Goal: Transaction & Acquisition: Purchase product/service

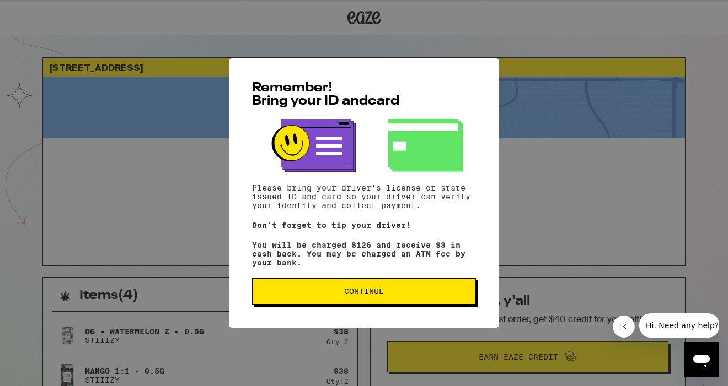
click at [336, 295] on span "Continue" at bounding box center [363, 292] width 205 height 8
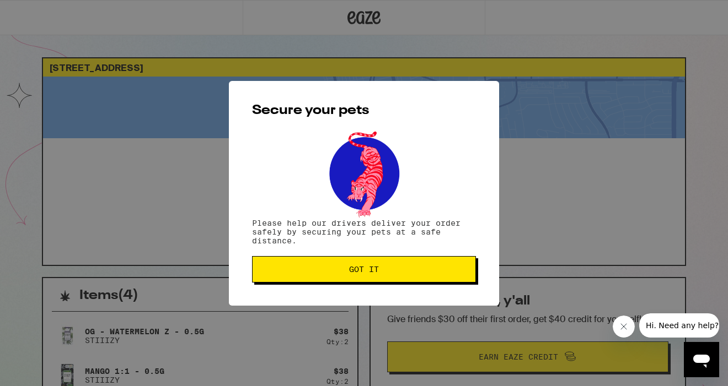
click at [327, 281] on button "Got it" at bounding box center [364, 269] width 224 height 26
